Goal: Task Accomplishment & Management: Manage account settings

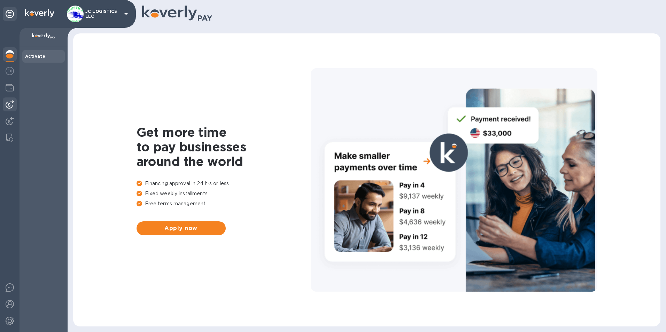
click at [9, 101] on img at bounding box center [10, 104] width 8 height 8
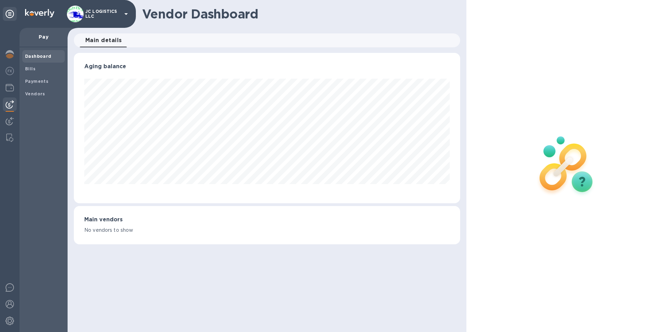
scroll to position [150, 387]
click at [39, 91] on b "Vendors" at bounding box center [35, 93] width 20 height 5
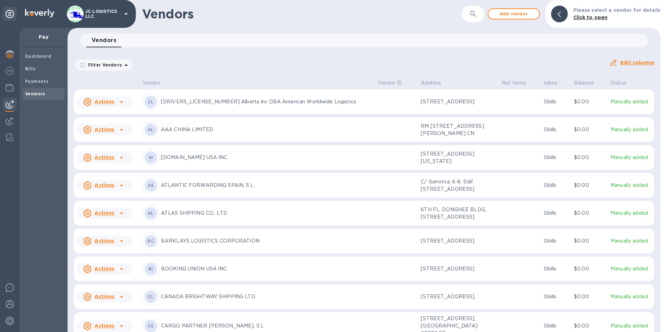
click at [120, 101] on icon at bounding box center [121, 102] width 8 height 8
click at [112, 131] on b "Add new bill" at bounding box center [112, 132] width 32 height 6
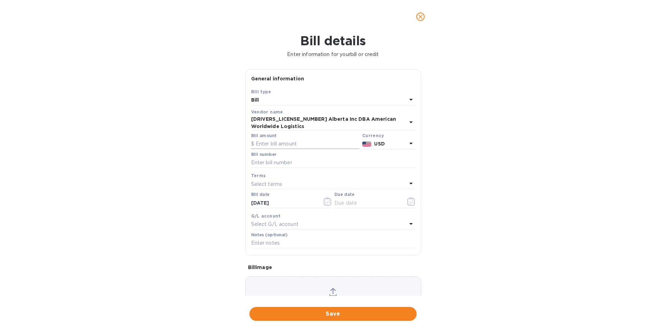
click at [255, 139] on input "text" at bounding box center [305, 144] width 108 height 10
type input "1,650.00"
click at [251, 158] on input "text" at bounding box center [333, 163] width 164 height 10
type input "1"
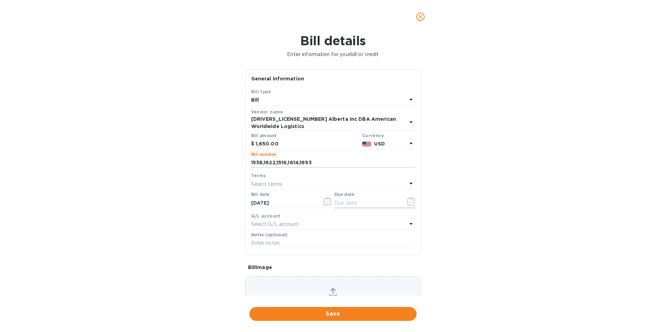
type input "1538,1622,1516,1614,1693"
click at [409, 197] on icon "button" at bounding box center [411, 201] width 8 height 8
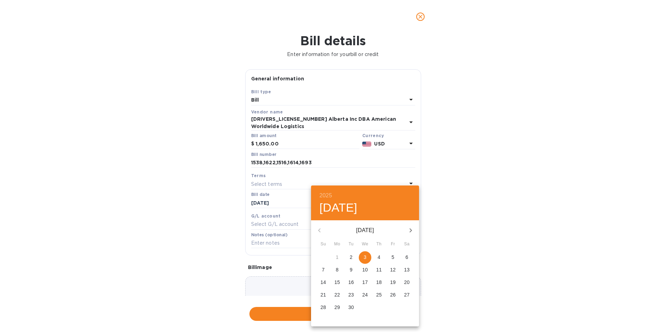
click at [365, 255] on p "3" at bounding box center [365, 257] width 3 height 7
type input "[DATE]"
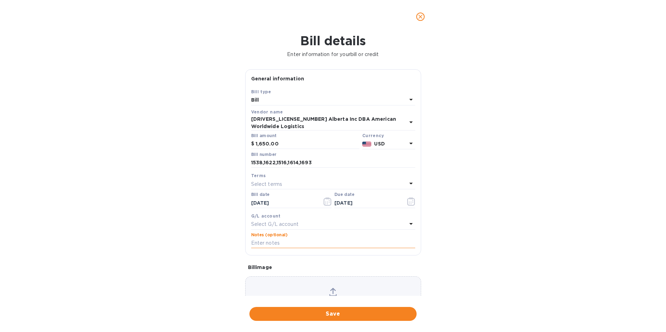
click at [298, 239] on input "text" at bounding box center [333, 243] width 164 height 10
type input "5935,6007,5943,6052,6042"
click at [330, 313] on span "Save" at bounding box center [333, 314] width 156 height 8
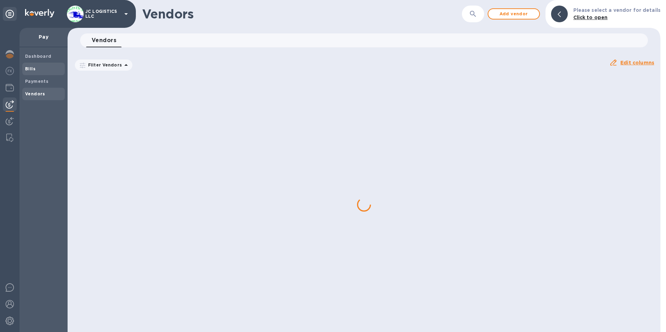
click at [31, 66] on b "Bills" at bounding box center [30, 68] width 10 height 5
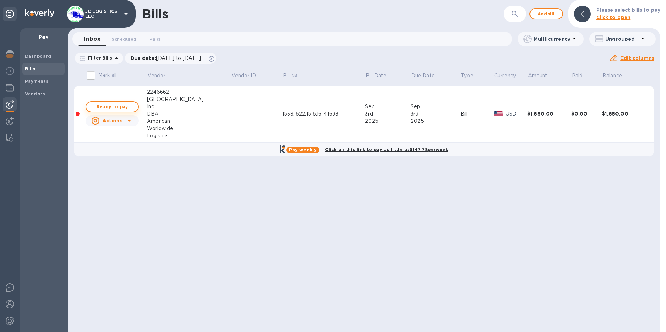
click at [117, 104] on span "Ready to pay" at bounding box center [112, 107] width 40 height 8
checkbox input "true"
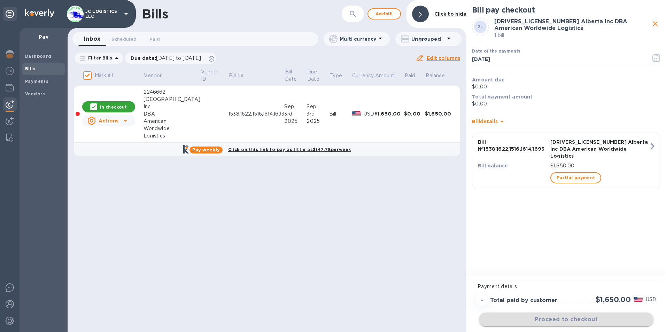
click at [568, 320] on div "Proceed to checkout" at bounding box center [565, 319] width 177 height 17
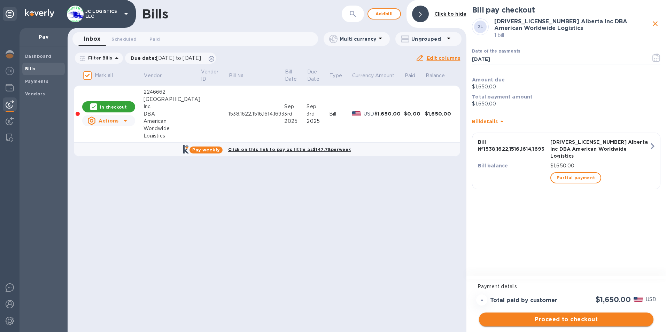
click at [568, 320] on span "Proceed to checkout" at bounding box center [565, 320] width 163 height 8
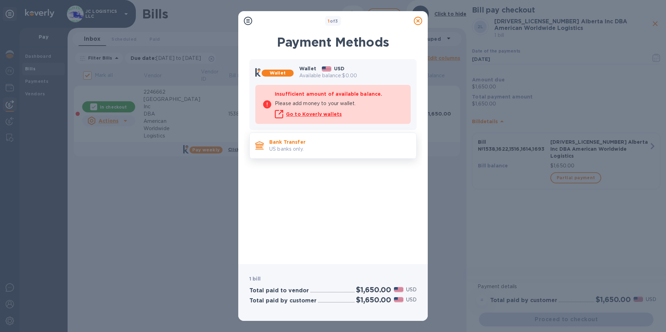
click at [311, 140] on p "Bank Transfer" at bounding box center [339, 142] width 141 height 7
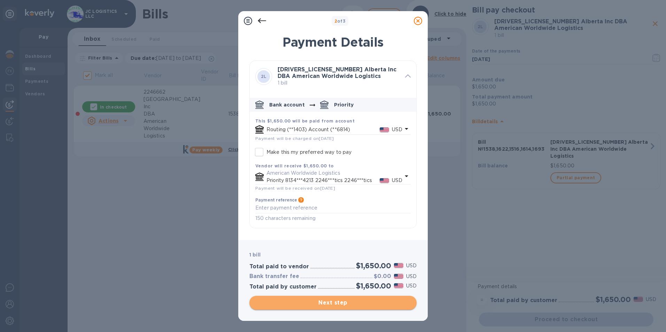
click at [336, 303] on span "Next step" at bounding box center [333, 303] width 156 height 8
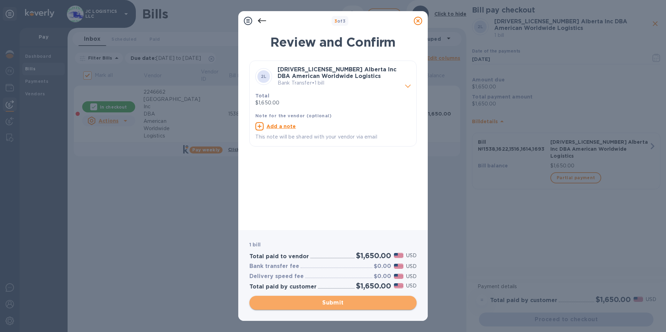
click at [336, 303] on span "Submit" at bounding box center [333, 303] width 156 height 8
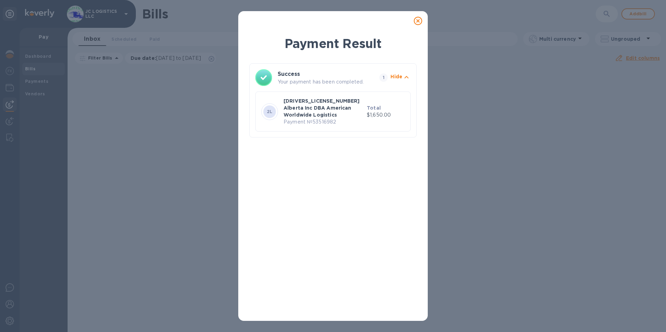
click at [419, 21] on icon at bounding box center [418, 21] width 8 height 8
